Goal: Check status: Check status

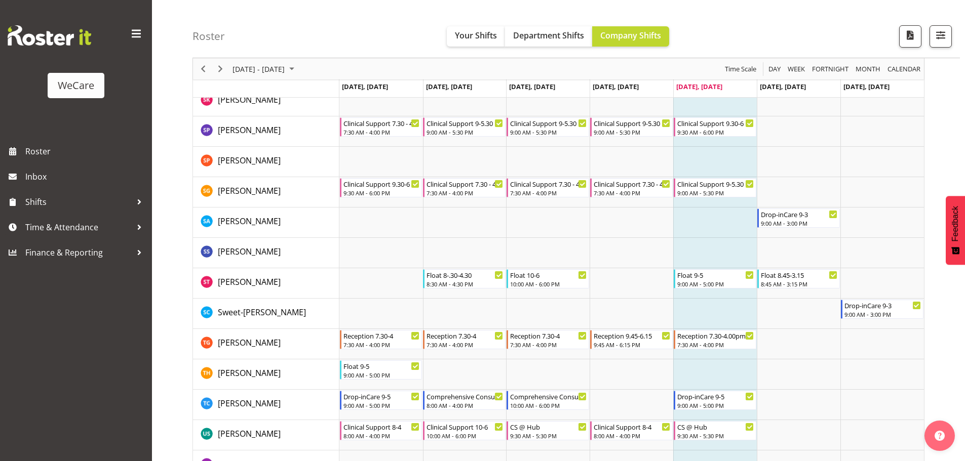
scroll to position [4006, 0]
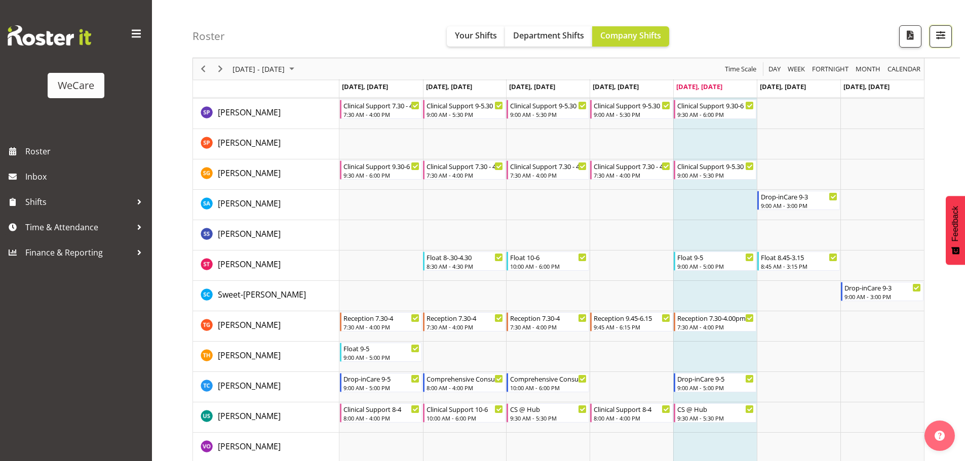
click at [947, 41] on span "button" at bounding box center [940, 34] width 13 height 13
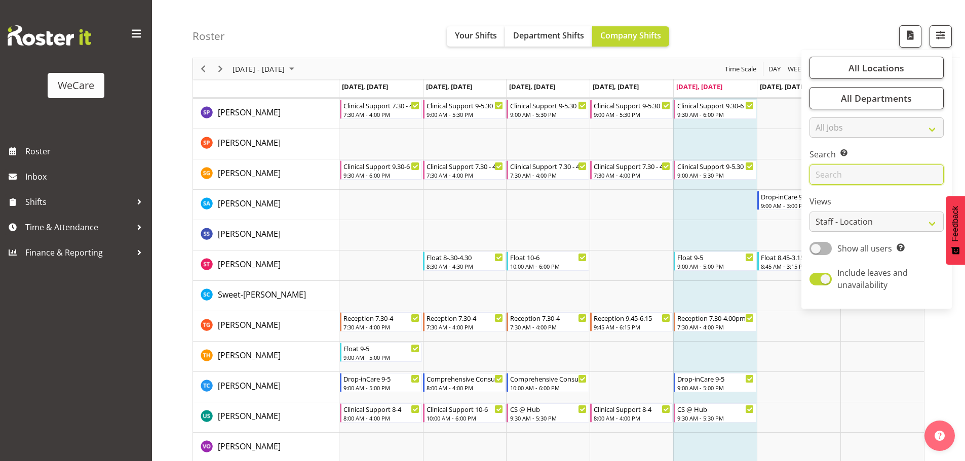
click at [870, 184] on input "text" at bounding box center [876, 175] width 134 height 20
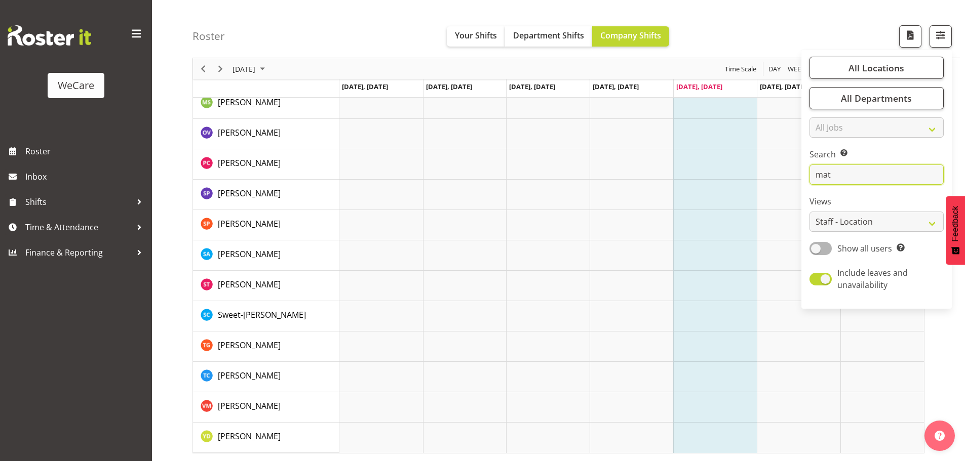
scroll to position [40, 0]
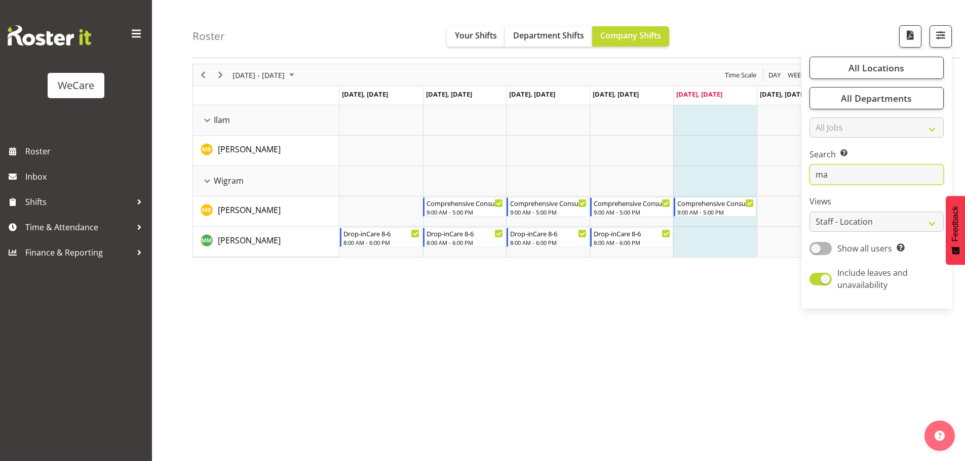
type input "m"
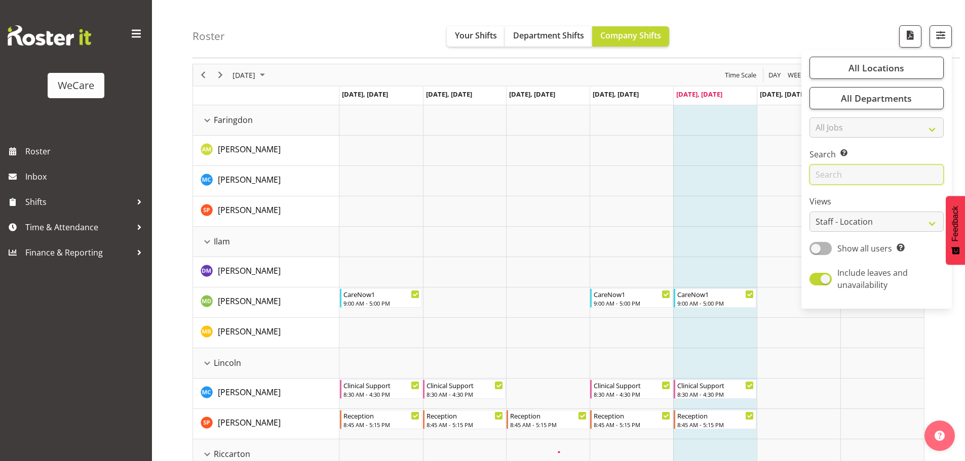
scroll to position [1819, 0]
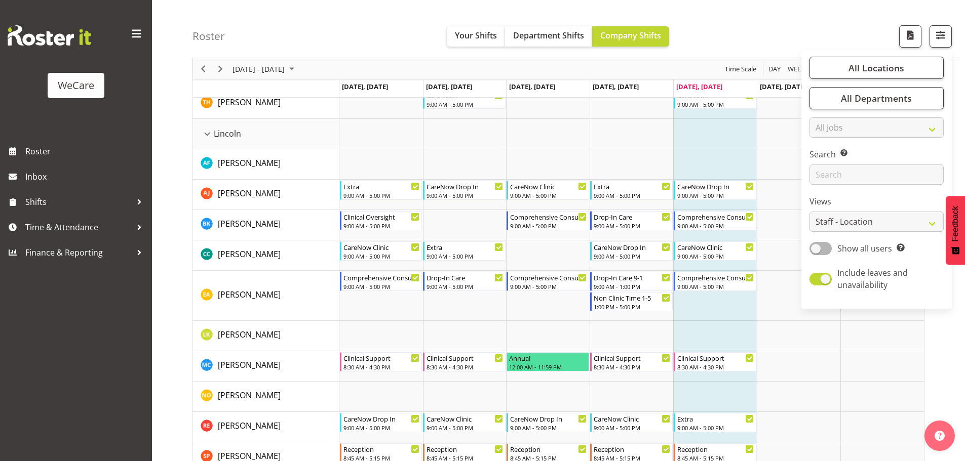
click at [727, 315] on td "Timeline Week of August 29, 2025" at bounding box center [715, 296] width 84 height 50
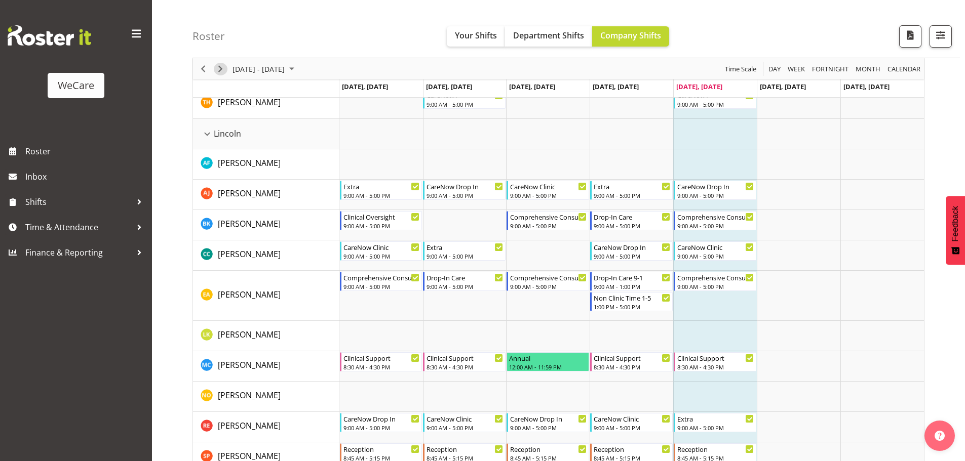
click at [223, 68] on span "Next" at bounding box center [220, 69] width 12 height 13
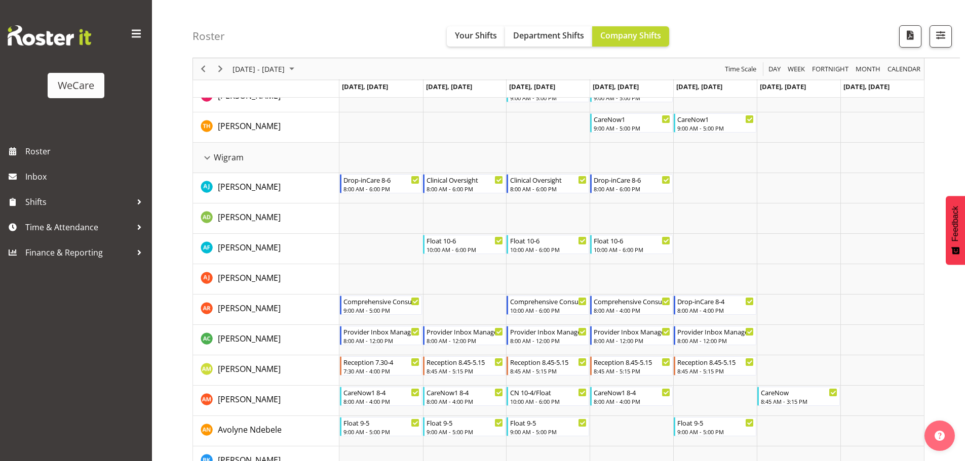
scroll to position [2720, 0]
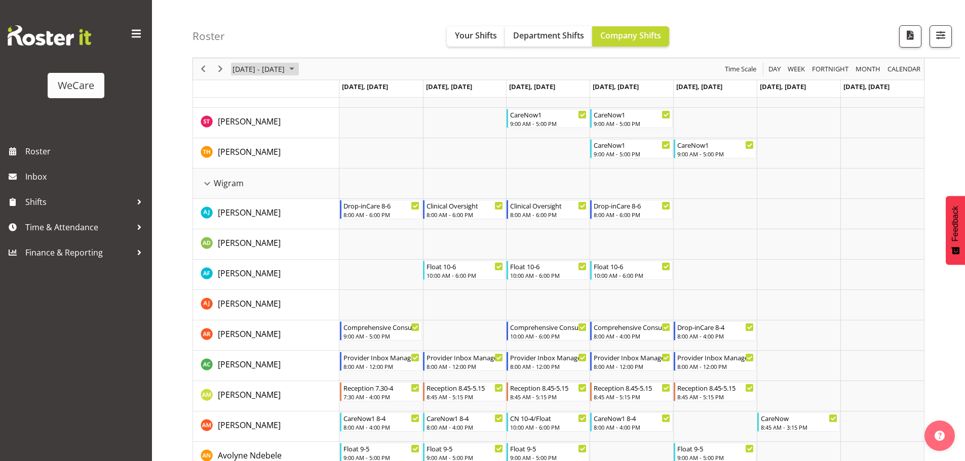
click at [260, 66] on span "[DATE] - [DATE]" at bounding box center [258, 69] width 54 height 13
click at [320, 93] on span "previous month" at bounding box center [321, 94] width 18 height 18
click at [309, 191] on span "29" at bounding box center [307, 197] width 15 height 15
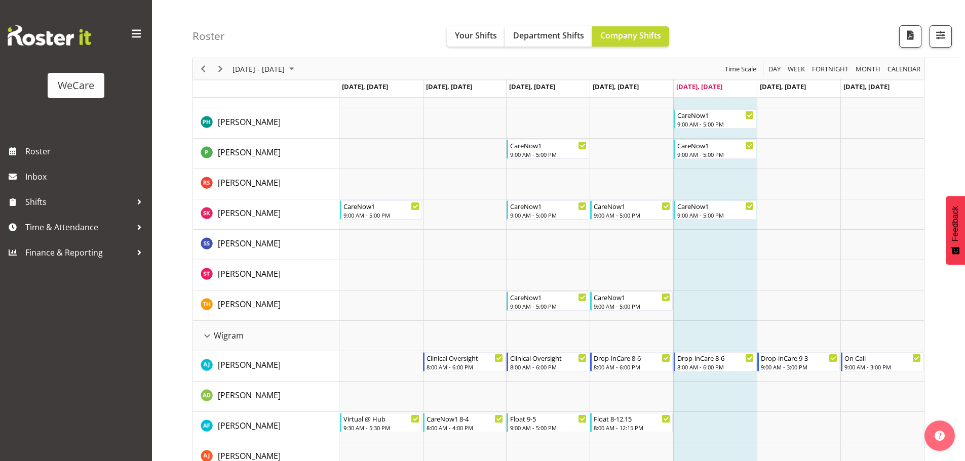
scroll to position [2568, 0]
